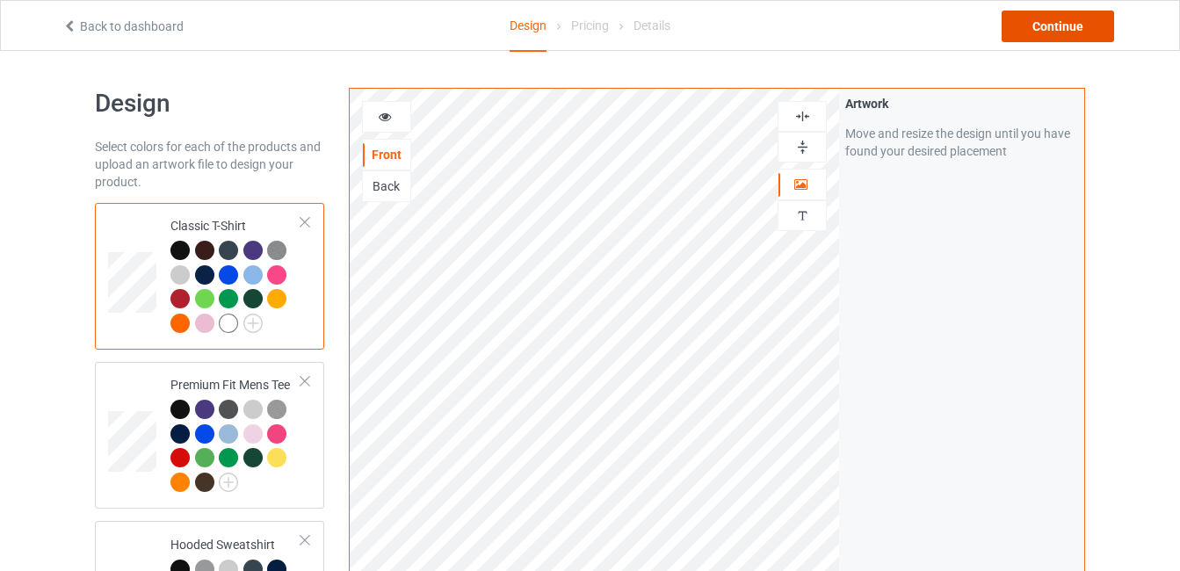
click at [1023, 27] on div "Continue" at bounding box center [1058, 27] width 112 height 32
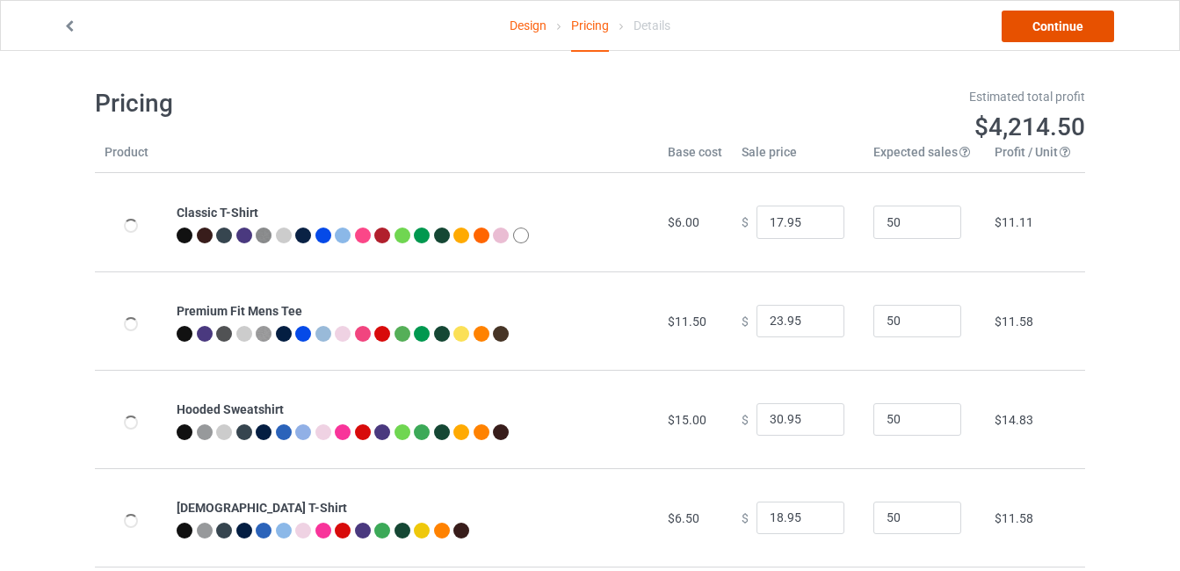
click at [1063, 33] on link "Continue" at bounding box center [1058, 27] width 112 height 32
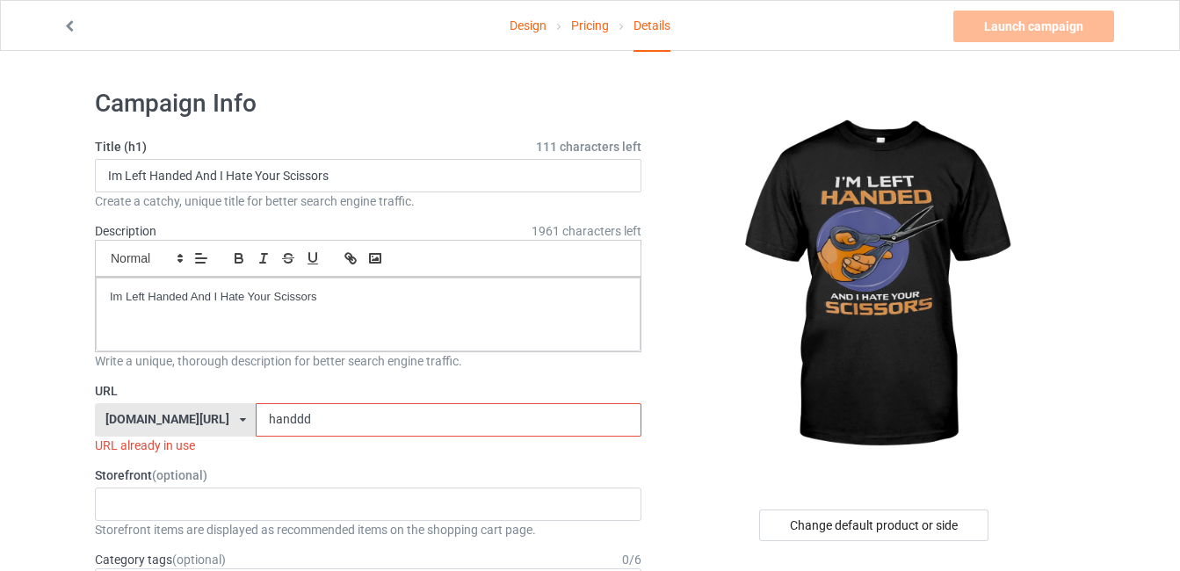
click at [333, 403] on input "handdd" at bounding box center [448, 419] width 385 height 33
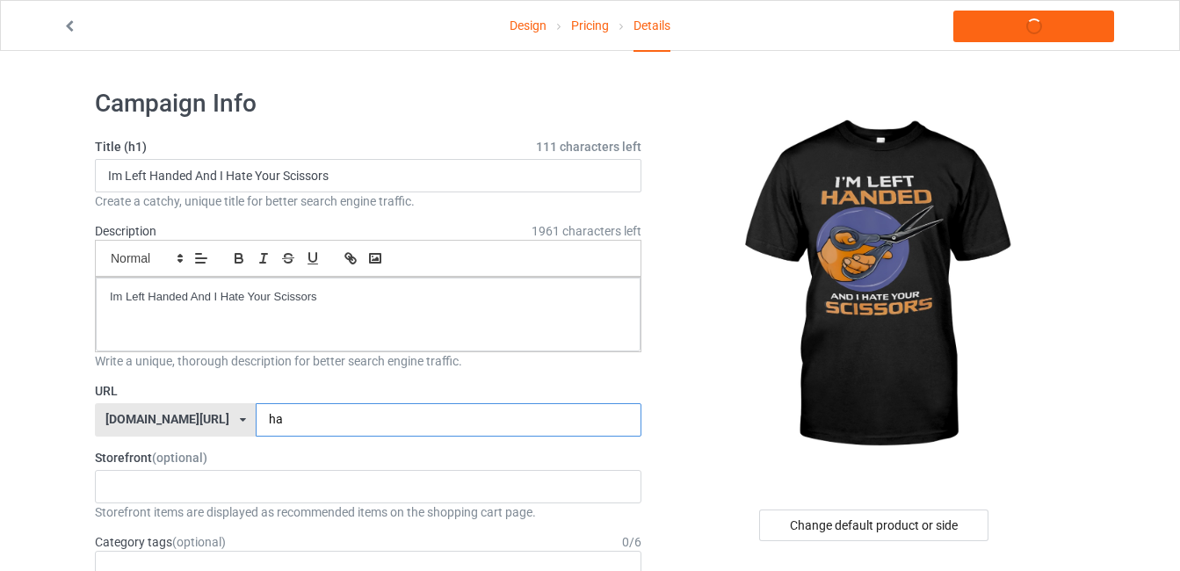
type input "h"
type input "leftt"
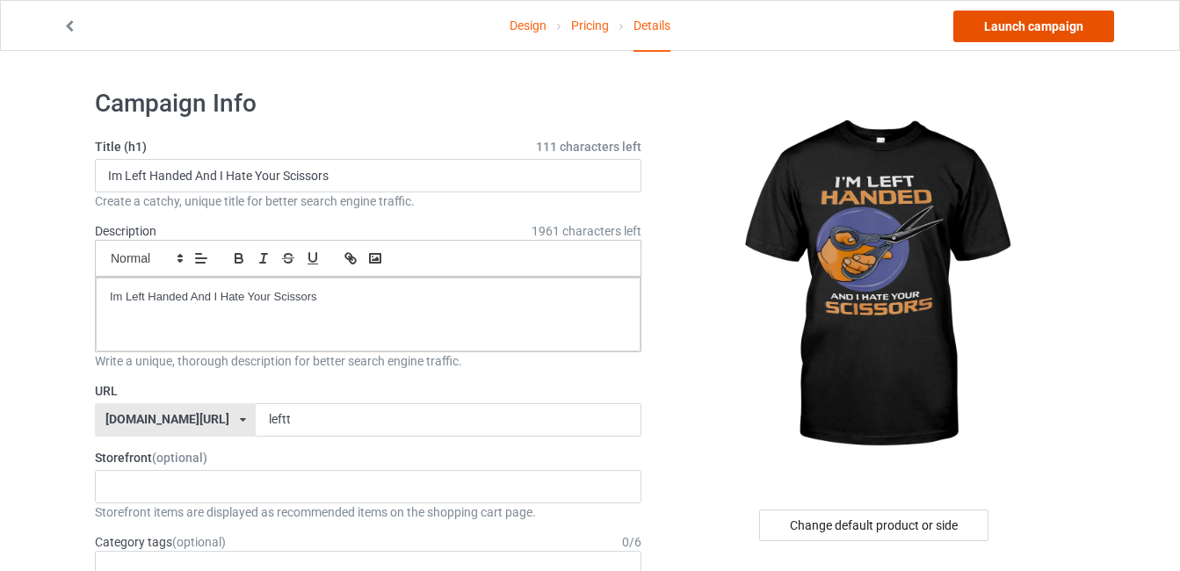
click at [1021, 23] on link "Launch campaign" at bounding box center [1033, 27] width 161 height 32
